Goal: Task Accomplishment & Management: Use online tool/utility

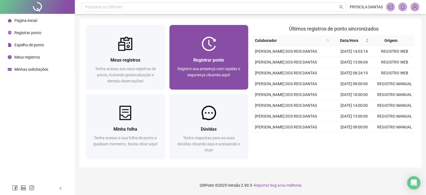
click at [224, 53] on div "Registrar ponto Registre sua presença com rapidez e segurança clicando aqui!" at bounding box center [208, 70] width 79 height 39
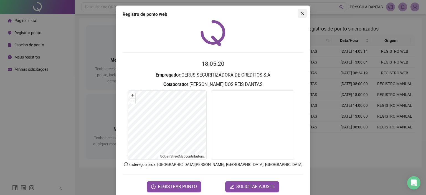
click at [300, 13] on icon "close" at bounding box center [301, 13] width 3 height 3
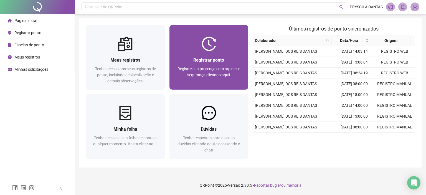
click at [208, 68] on span "Registre sua presença com rapidez e segurança clicando aqui!" at bounding box center [208, 71] width 63 height 11
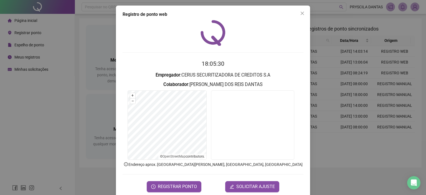
drag, startPoint x: 38, startPoint y: 73, endPoint x: 45, endPoint y: 85, distance: 14.5
click at [40, 78] on div "Registro de ponto web 18:05:30 Empregador : CERUS SECURITIZADORA DE CREDITOS S.…" at bounding box center [213, 97] width 426 height 195
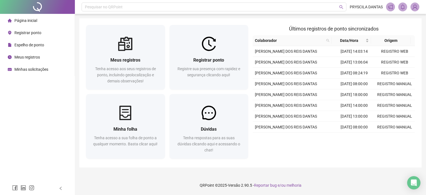
click at [35, 57] on span "Meus registros" at bounding box center [26, 57] width 25 height 4
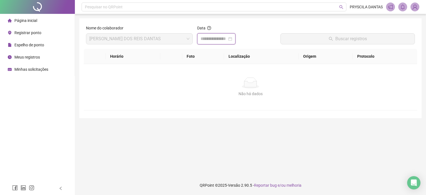
click at [213, 39] on input at bounding box center [213, 38] width 27 height 7
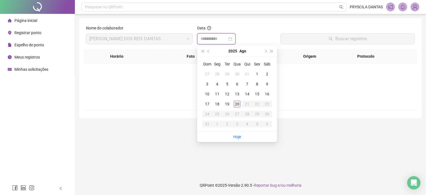
type input "**********"
click at [236, 102] on div "20" at bounding box center [237, 104] width 7 height 7
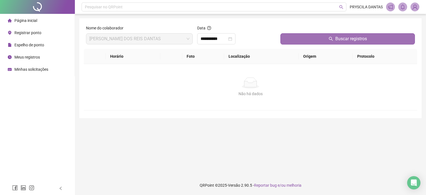
click at [305, 38] on button "Buscar registros" at bounding box center [347, 38] width 134 height 11
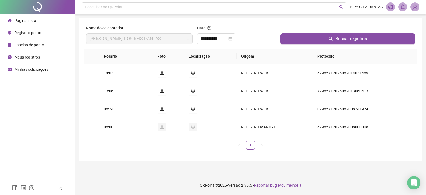
click at [31, 23] on span "Página inicial" at bounding box center [25, 20] width 23 height 4
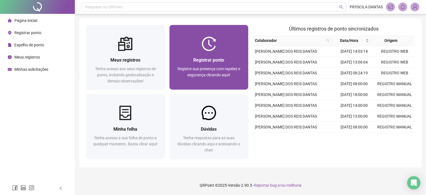
click at [191, 61] on div "Registrar ponto" at bounding box center [209, 60] width 66 height 7
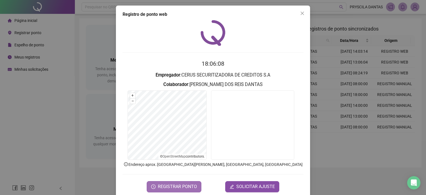
click at [170, 183] on span "REGISTRAR PONTO" at bounding box center [177, 186] width 39 height 7
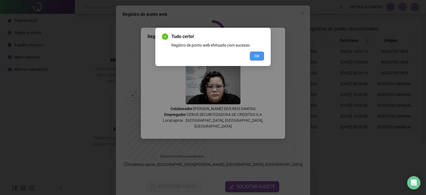
click at [259, 56] on span "OK" at bounding box center [256, 56] width 5 height 6
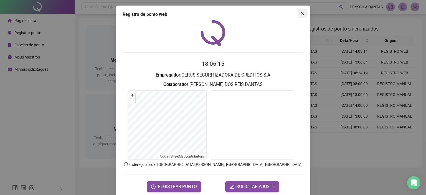
click at [300, 13] on icon "close" at bounding box center [302, 13] width 4 height 4
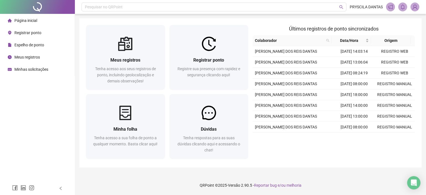
click at [29, 58] on span "Meus registros" at bounding box center [26, 57] width 25 height 4
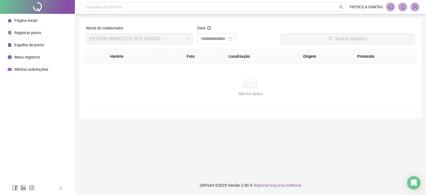
click at [32, 19] on span "Página inicial" at bounding box center [25, 20] width 23 height 4
